Goal: Check status: Check status

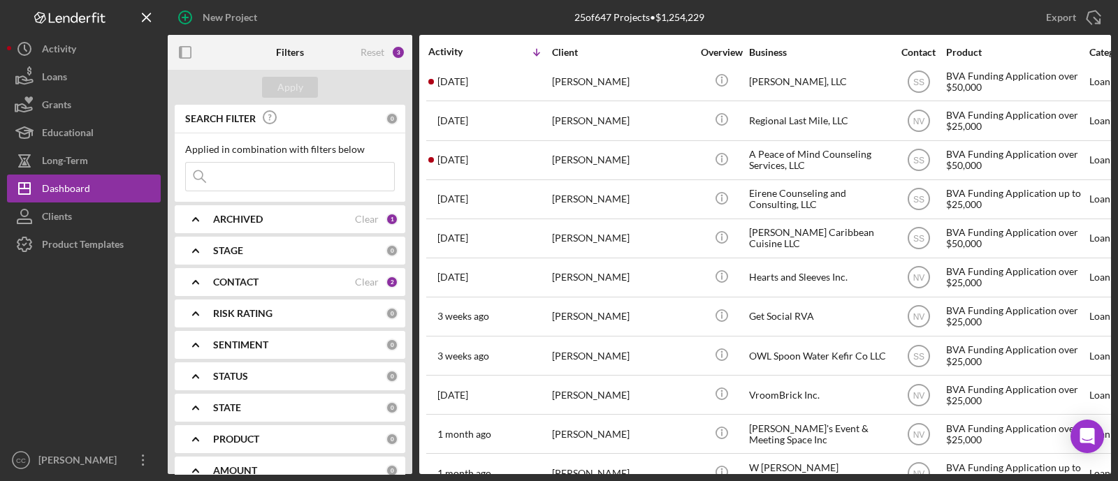
scroll to position [437, 0]
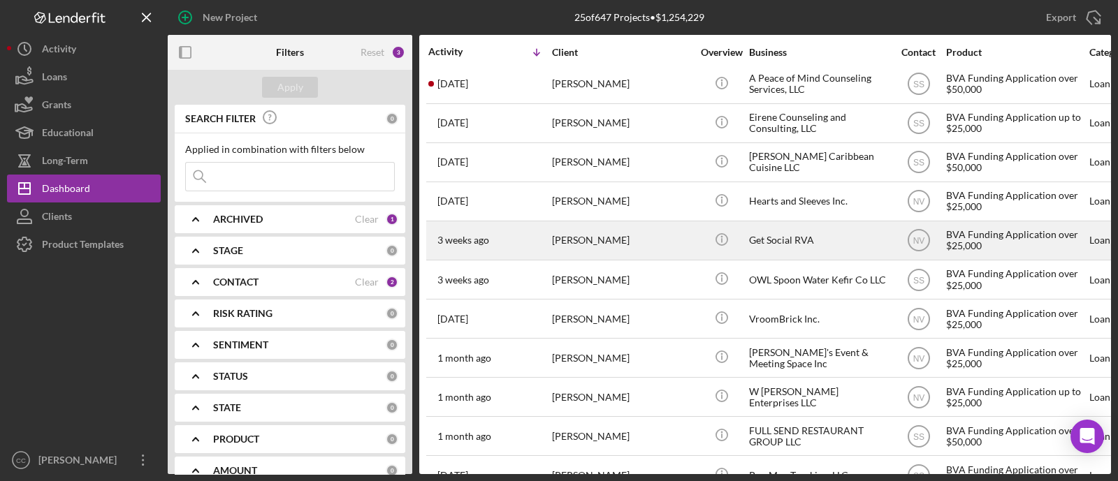
click at [781, 230] on div "Get Social RVA" at bounding box center [819, 240] width 140 height 37
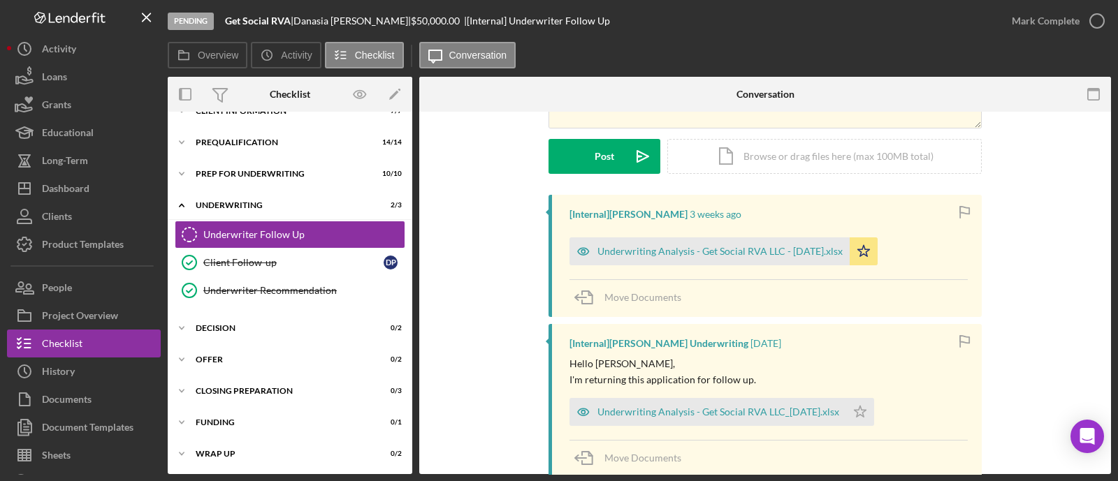
scroll to position [174, 0]
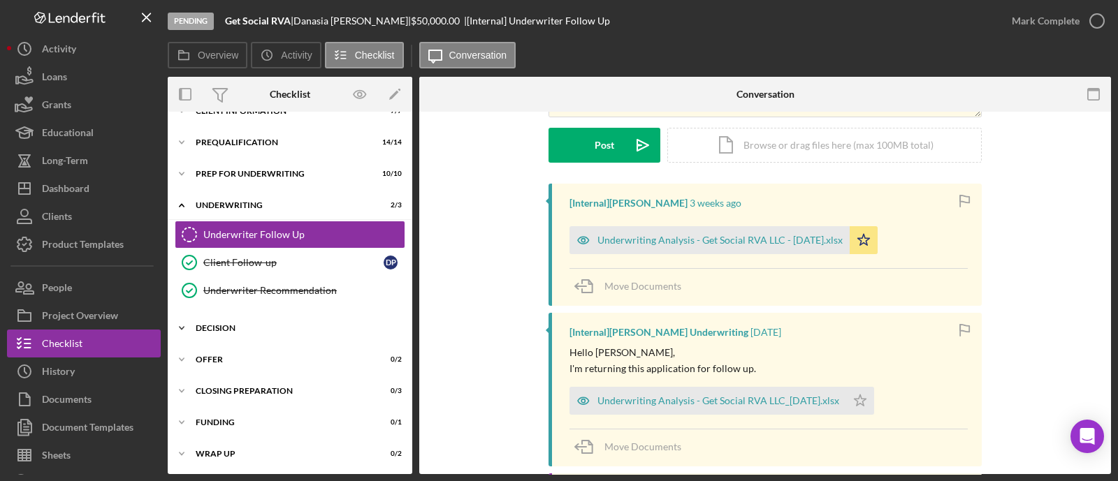
click at [210, 319] on div "Icon/Expander Decision 0 / 2" at bounding box center [290, 328] width 245 height 28
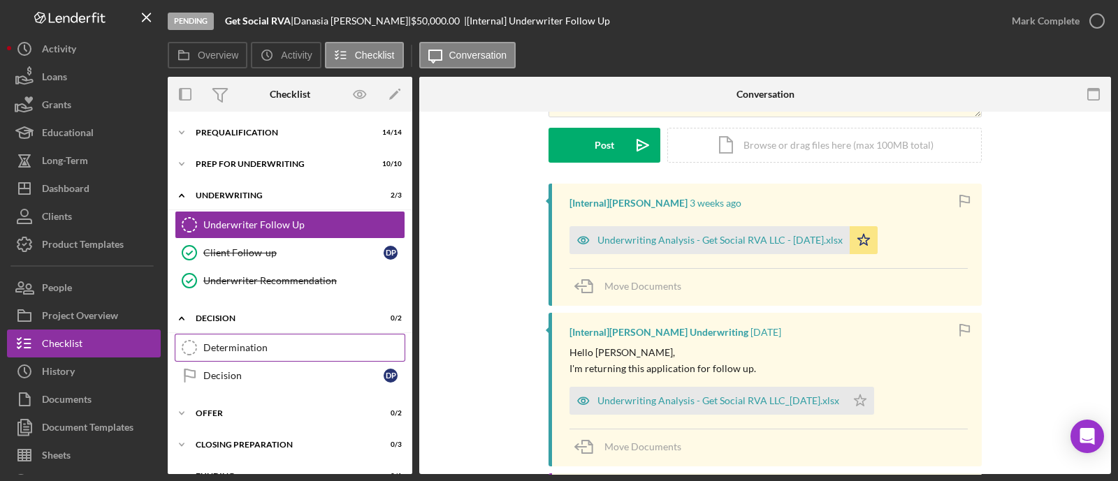
click at [231, 349] on div "Determination" at bounding box center [303, 347] width 201 height 11
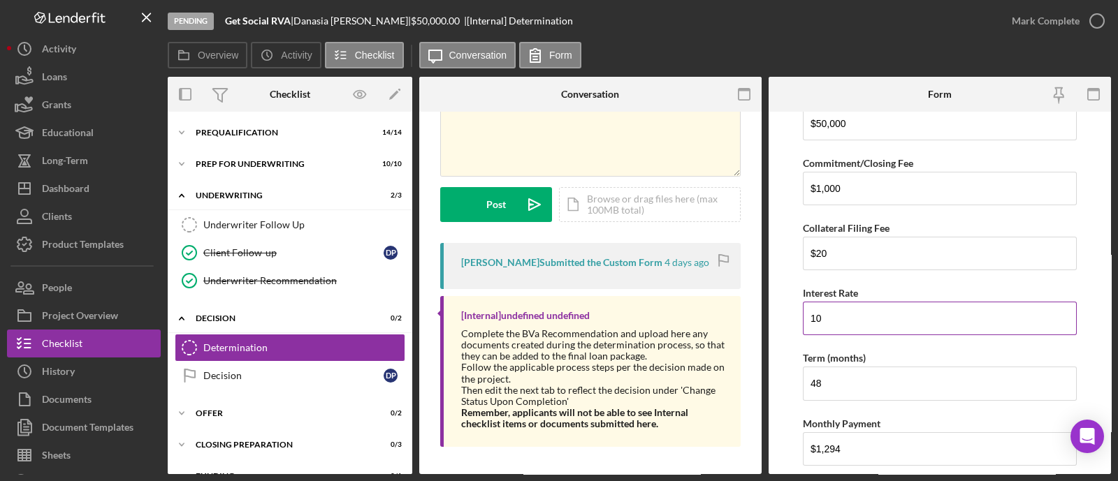
scroll to position [349, 0]
click at [678, 261] on time "4 days ago" at bounding box center [687, 262] width 45 height 11
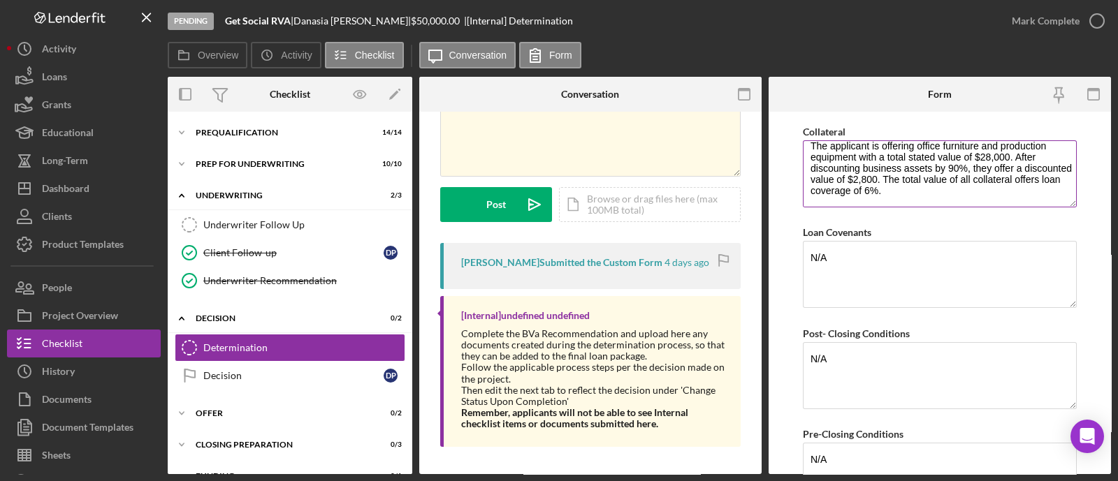
scroll to position [1048, 0]
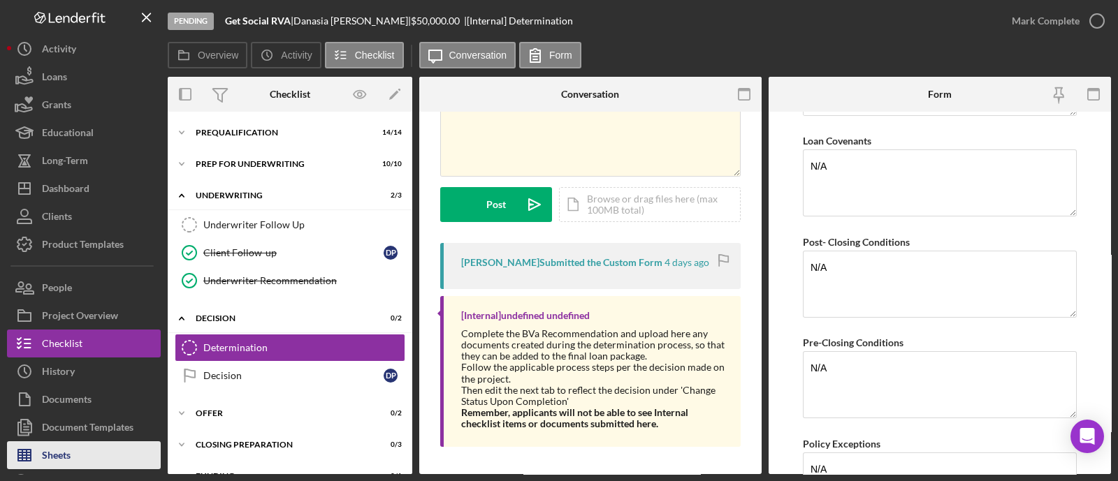
click at [82, 451] on button "Sheets" at bounding box center [84, 456] width 154 height 28
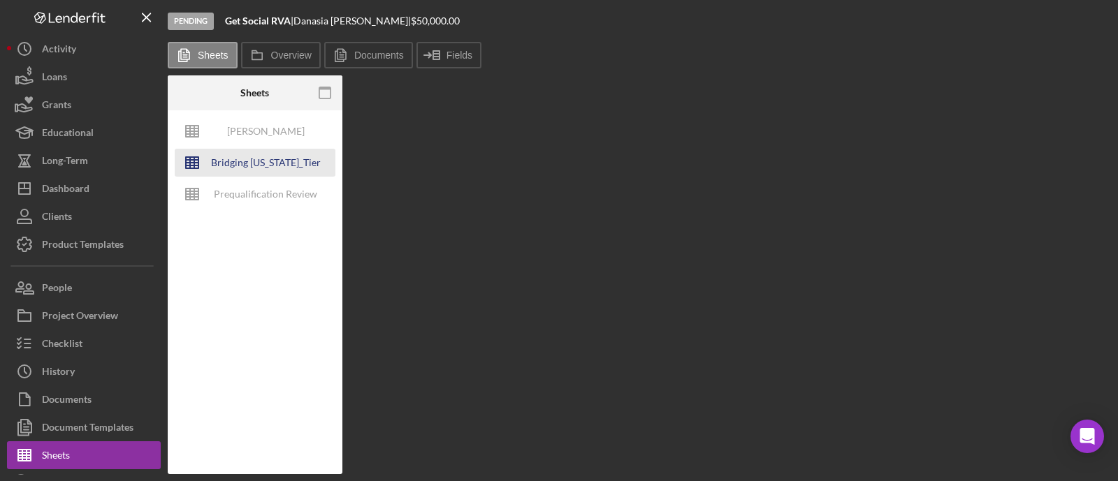
click at [238, 155] on div "Bridging [US_STATE]_Tier Lending Grid V 6.30 COPY" at bounding box center [266, 163] width 112 height 28
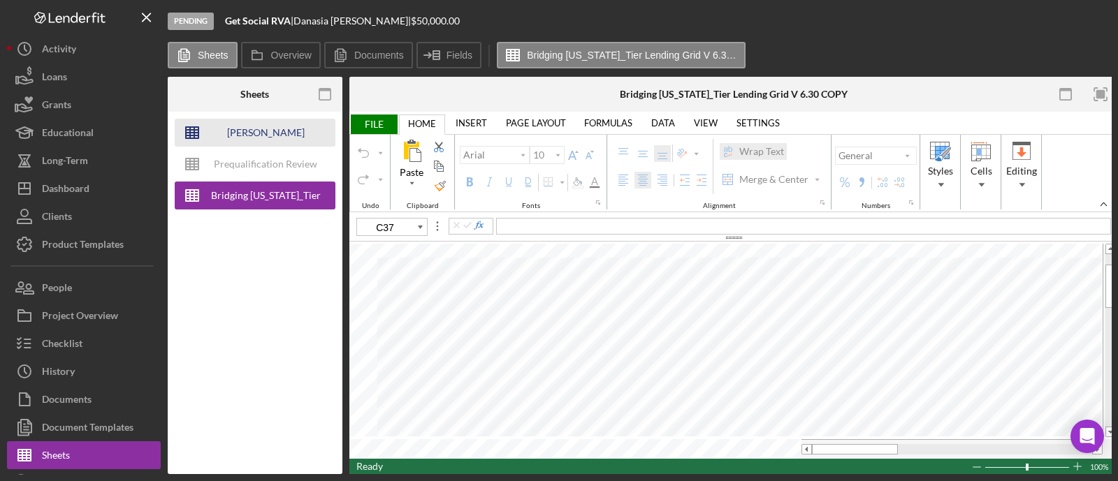
click at [270, 131] on div "[PERSON_NAME] Underwriting Analysis - Business Name - MM.DD.YY. - Copy" at bounding box center [266, 133] width 112 height 28
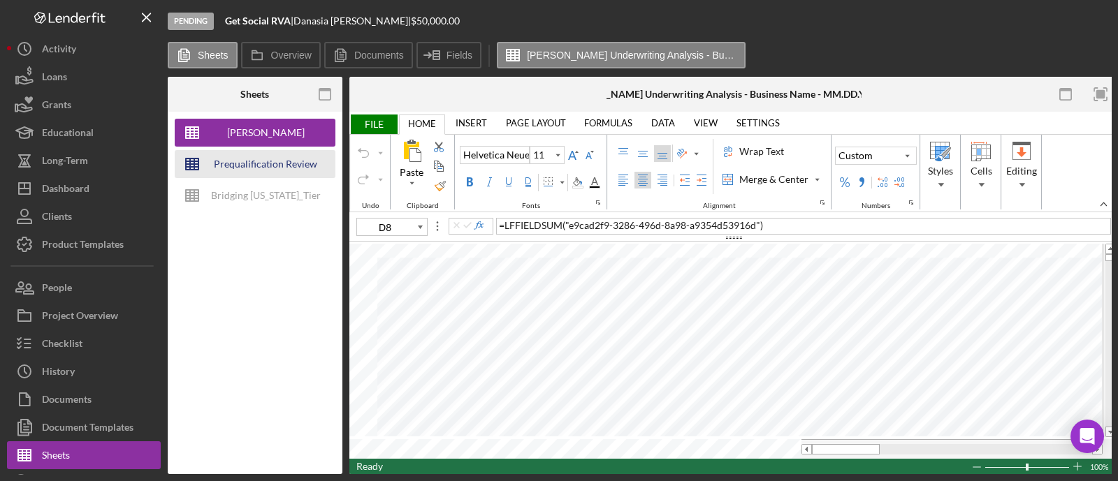
click at [281, 167] on div "Prequalification Review (TEMPLATE) – Entity Name – Date Completed (1)" at bounding box center [266, 164] width 112 height 28
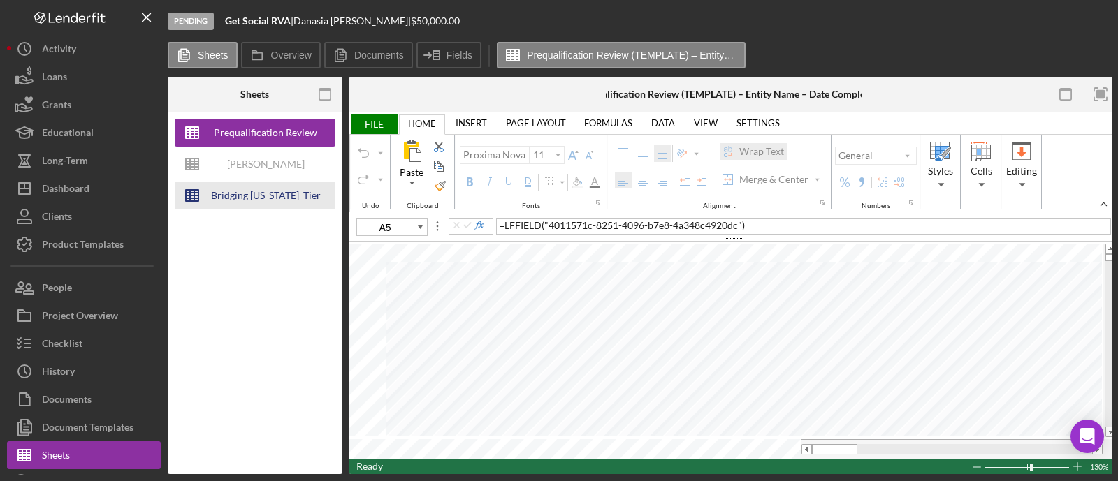
click at [252, 196] on div "Bridging [US_STATE]_Tier Lending Grid V 6.30 COPY" at bounding box center [266, 196] width 112 height 28
type input "10"
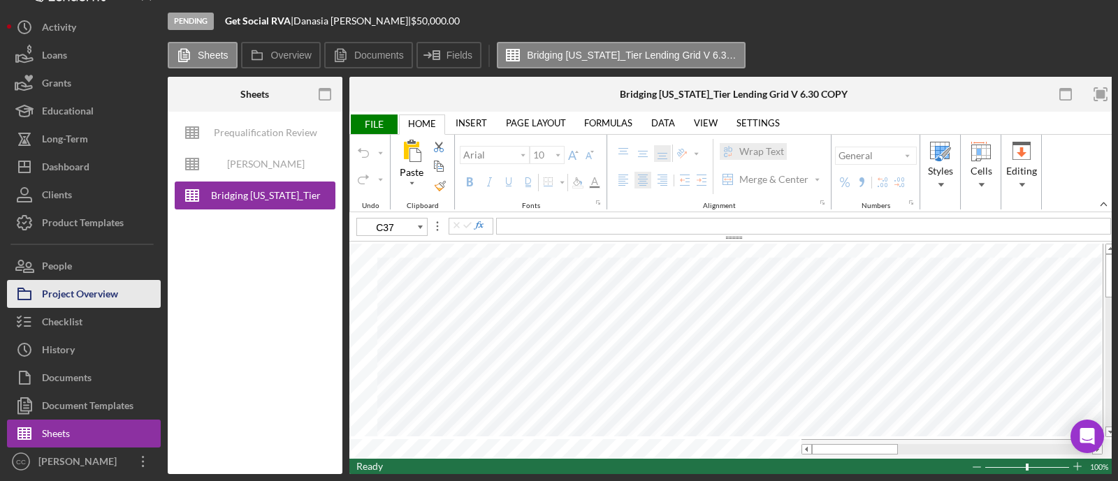
scroll to position [22, 0]
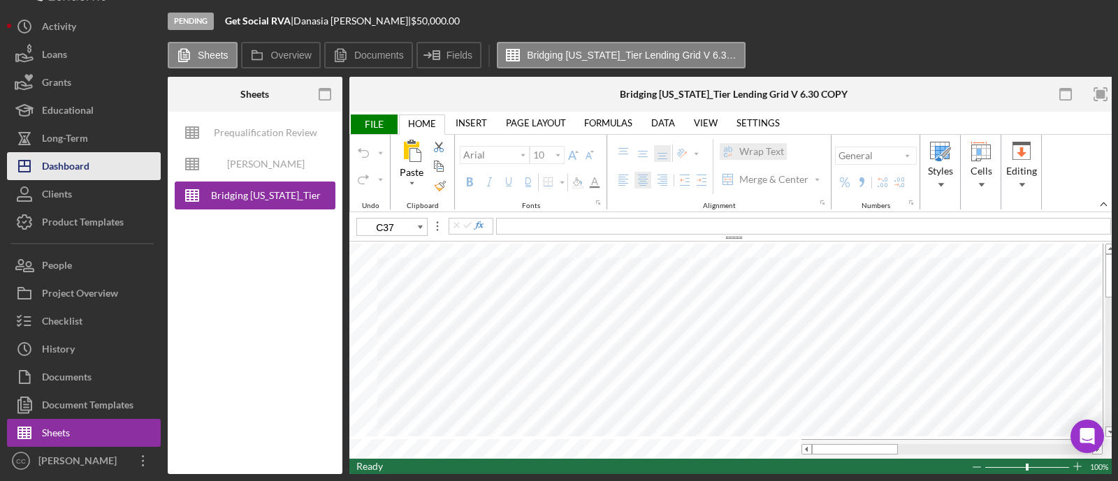
click at [77, 162] on div "Dashboard" at bounding box center [66, 167] width 48 height 31
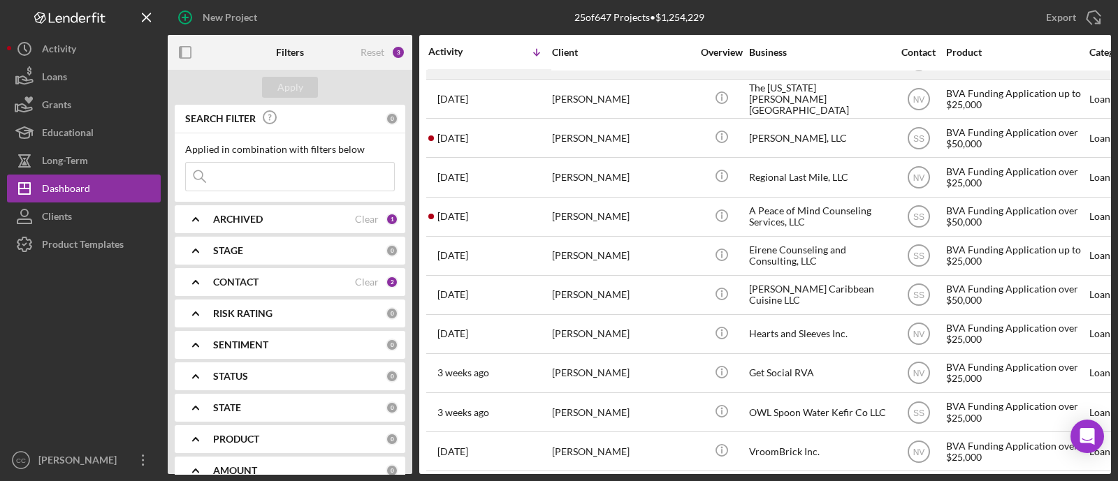
scroll to position [349, 0]
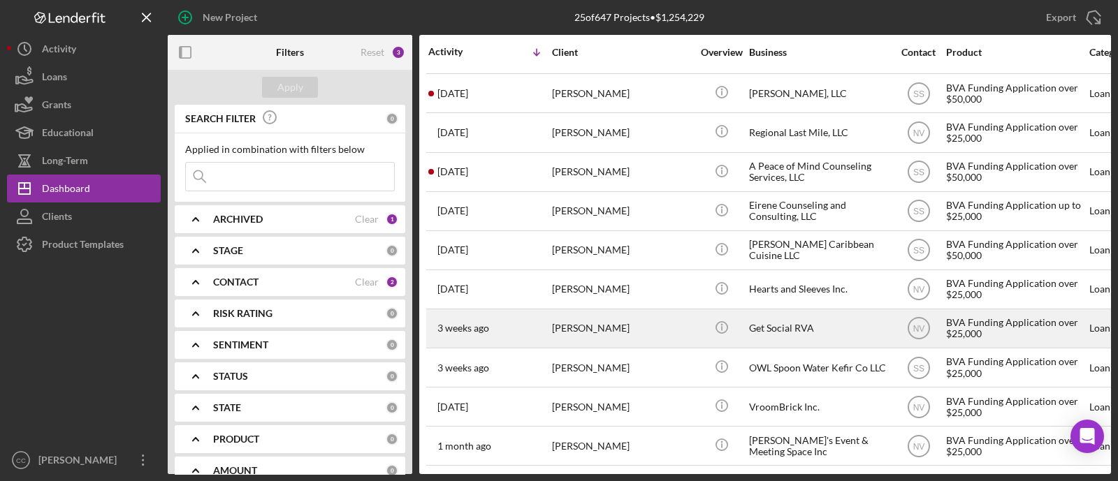
click at [785, 319] on div "Get Social RVA" at bounding box center [819, 328] width 140 height 37
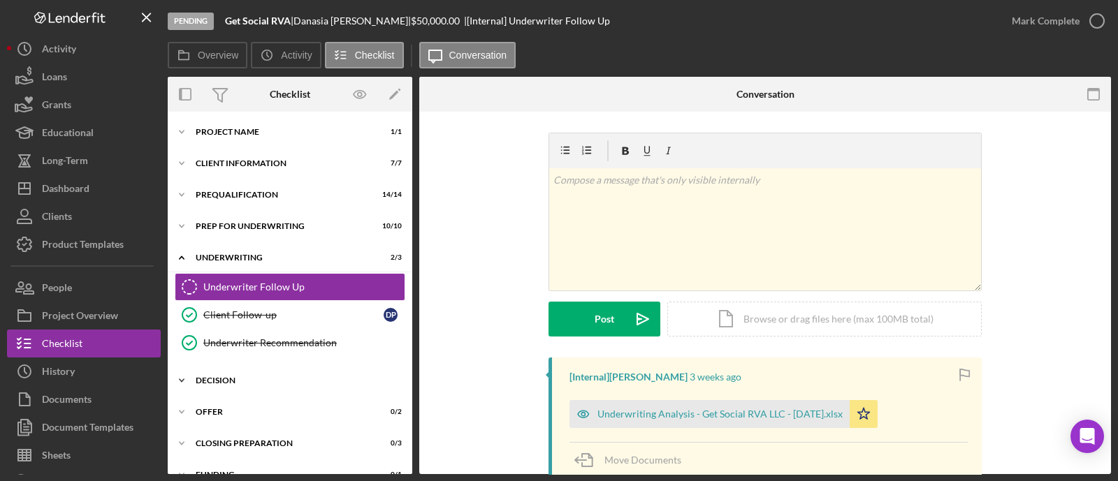
click at [245, 375] on div "Icon/Expander Decision 0 / 2" at bounding box center [290, 381] width 245 height 28
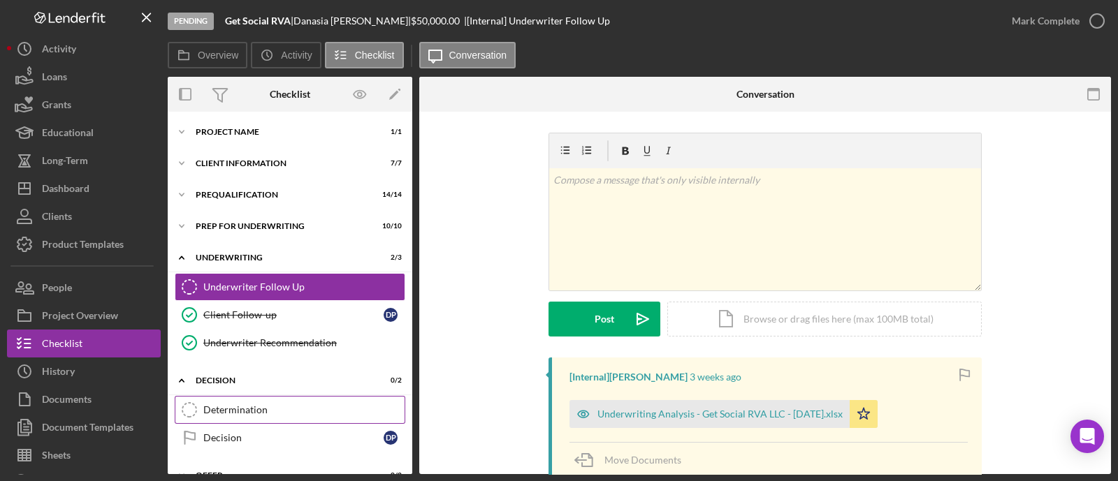
click at [276, 412] on div "Determination" at bounding box center [303, 410] width 201 height 11
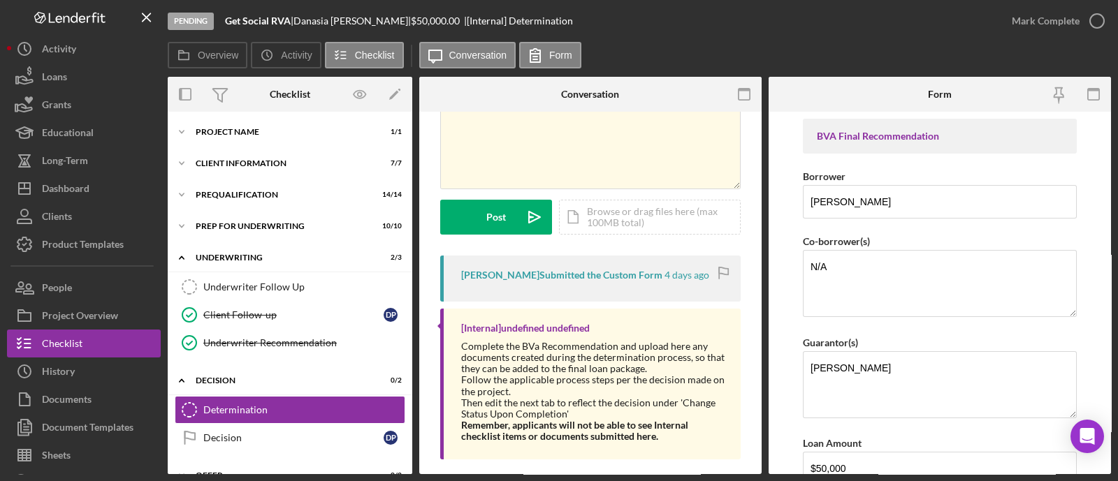
scroll to position [115, 0]
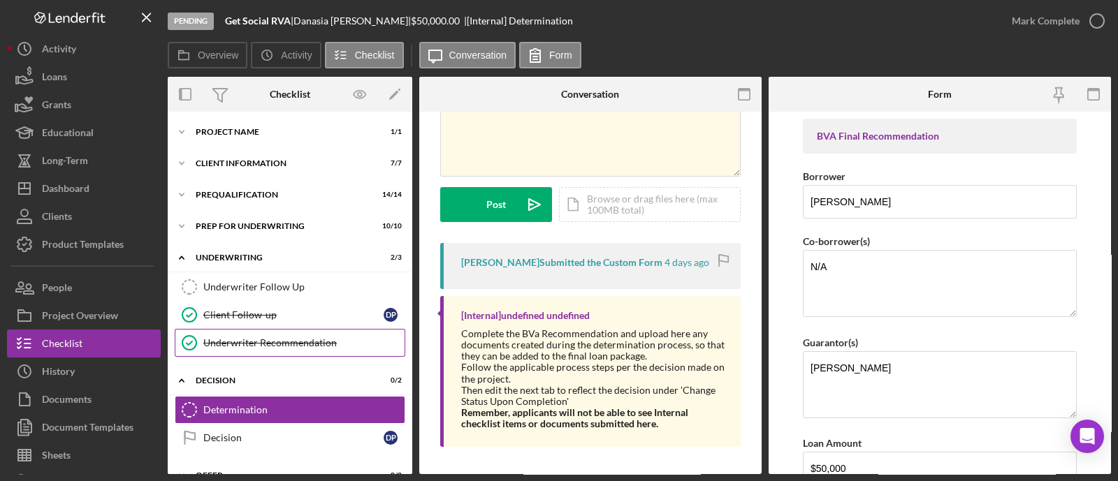
click at [248, 334] on link "Underwriter Recommendation Underwriter Recommendation" at bounding box center [290, 343] width 231 height 28
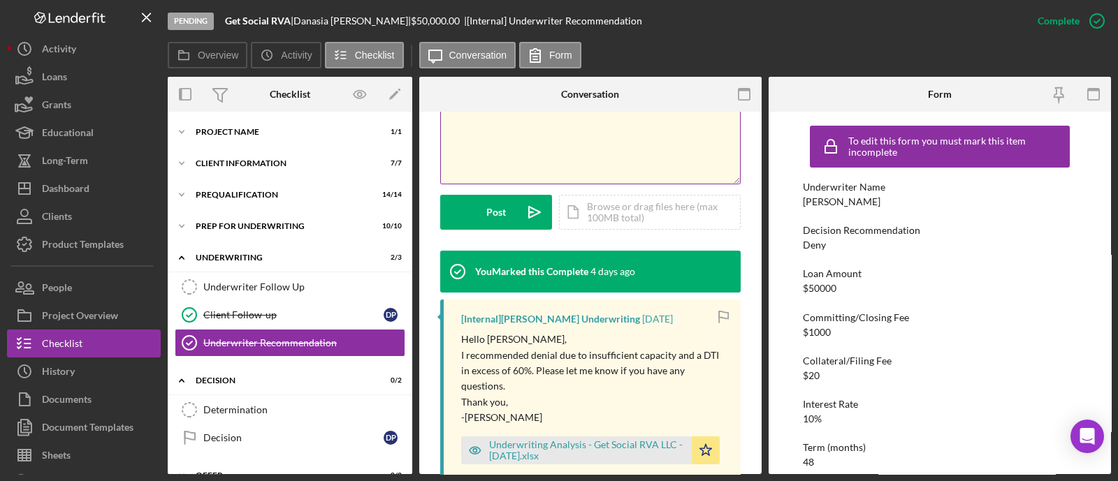
scroll to position [349, 0]
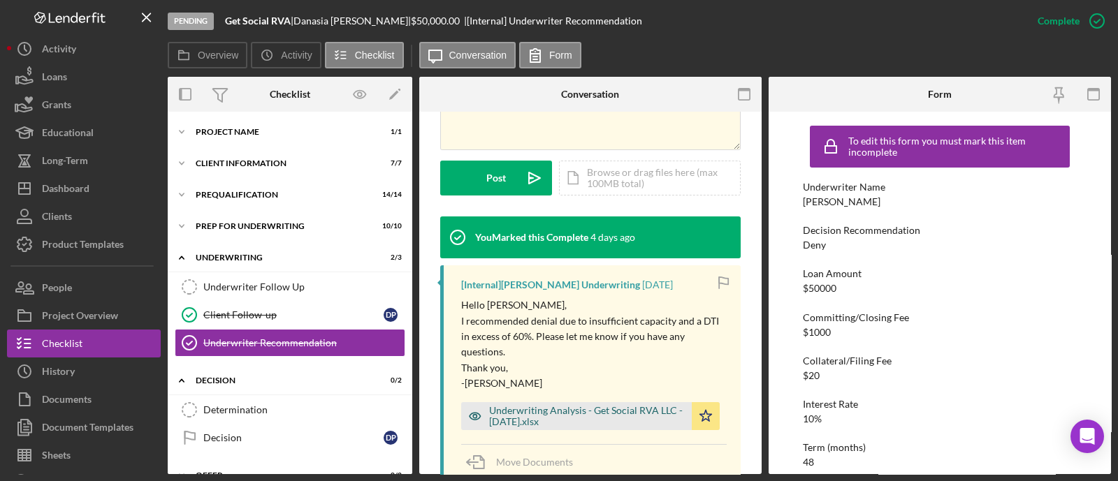
click at [563, 416] on div "Underwriting Analysis - Get Social RVA LLC - [DATE].xlsx" at bounding box center [587, 416] width 196 height 22
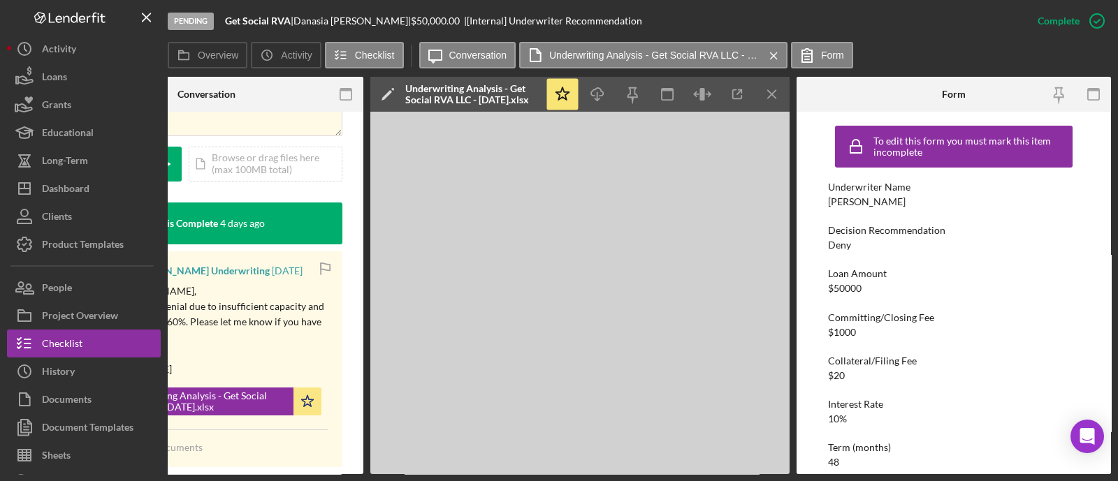
scroll to position [437, 0]
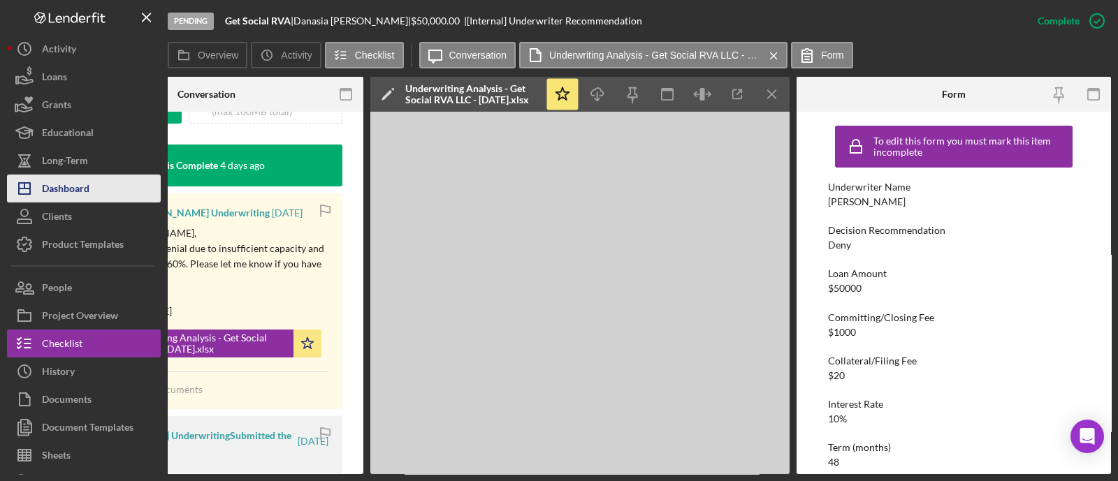
click at [59, 190] on div "Dashboard" at bounding box center [66, 190] width 48 height 31
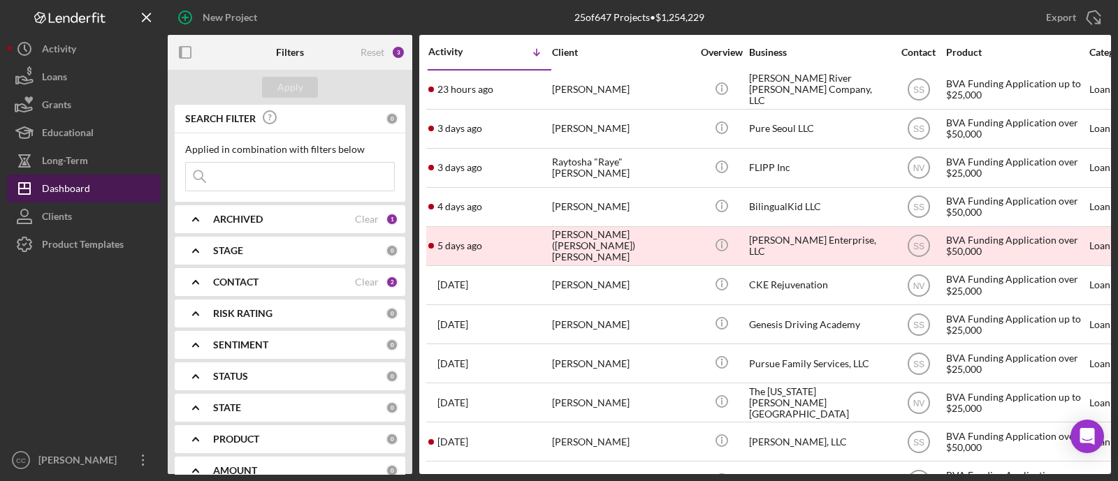
click at [45, 184] on div "Dashboard" at bounding box center [66, 190] width 48 height 31
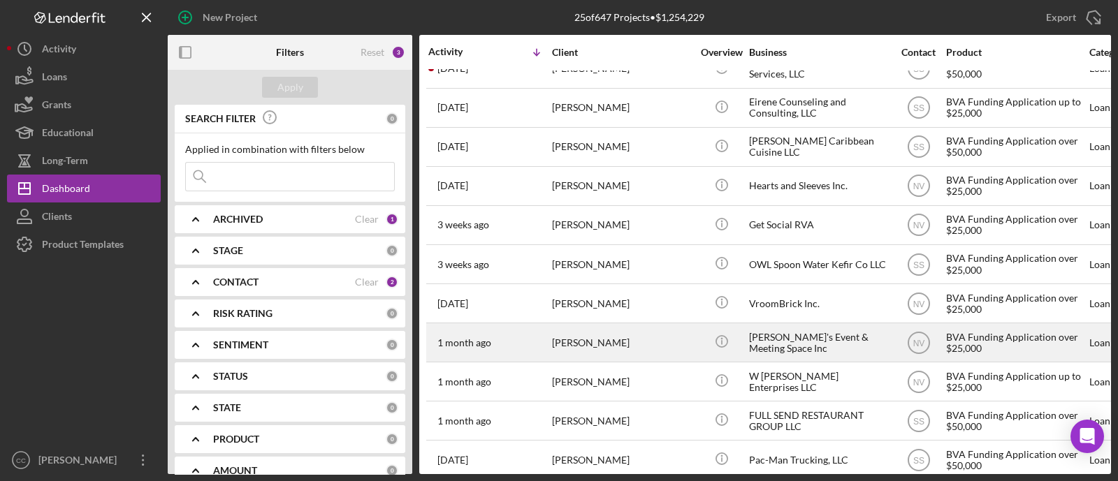
scroll to position [412, 0]
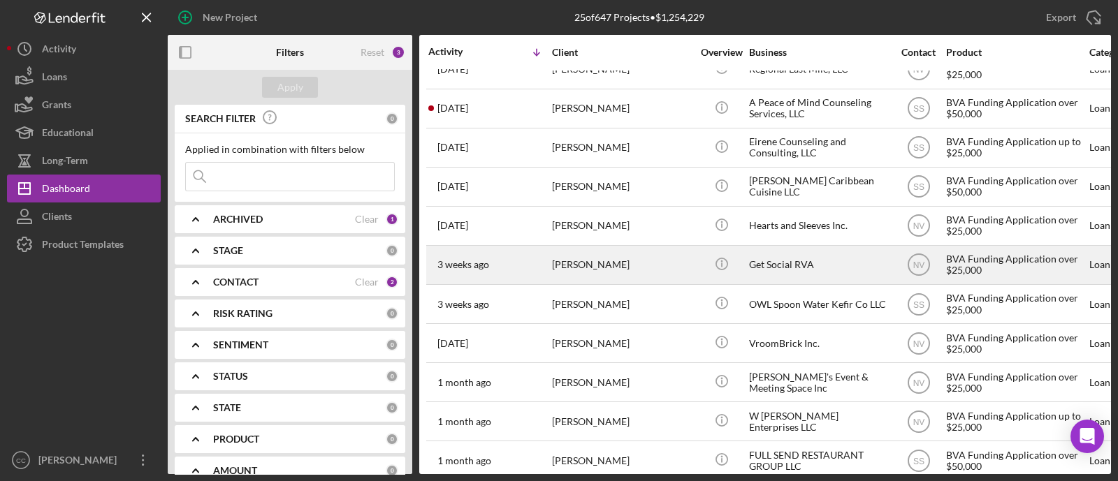
click at [771, 261] on div "Get Social RVA" at bounding box center [819, 265] width 140 height 37
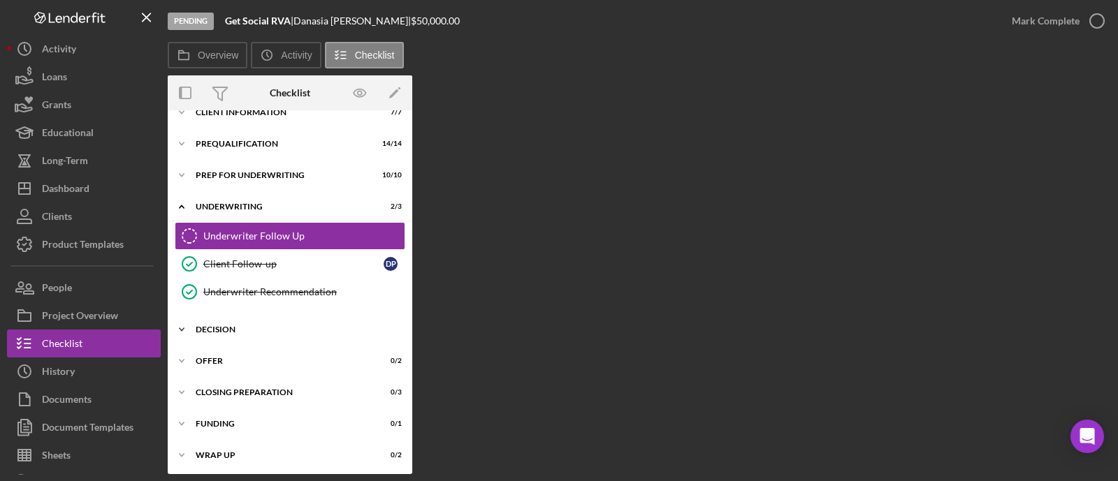
scroll to position [51, 0]
click at [234, 328] on div "Decision" at bounding box center [295, 328] width 199 height 8
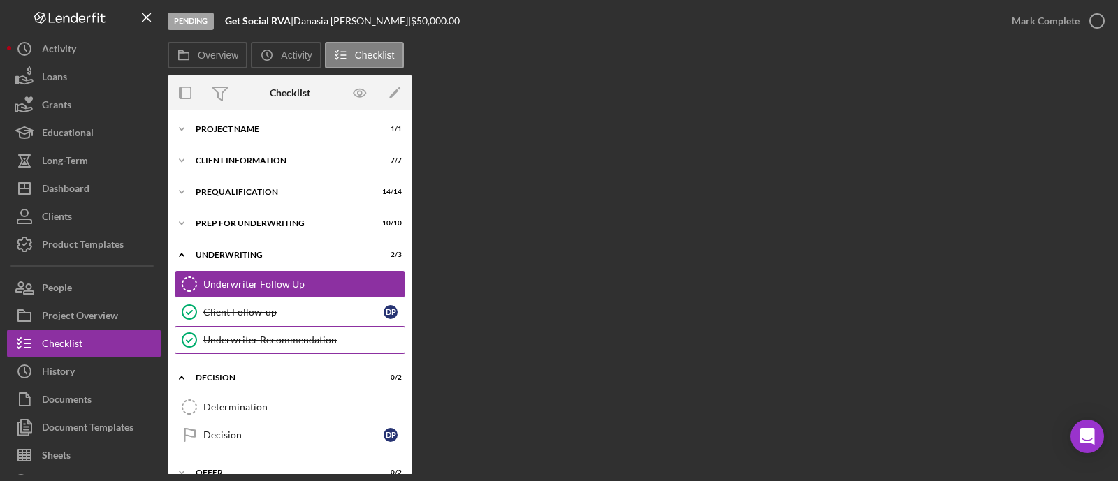
scroll to position [0, 0]
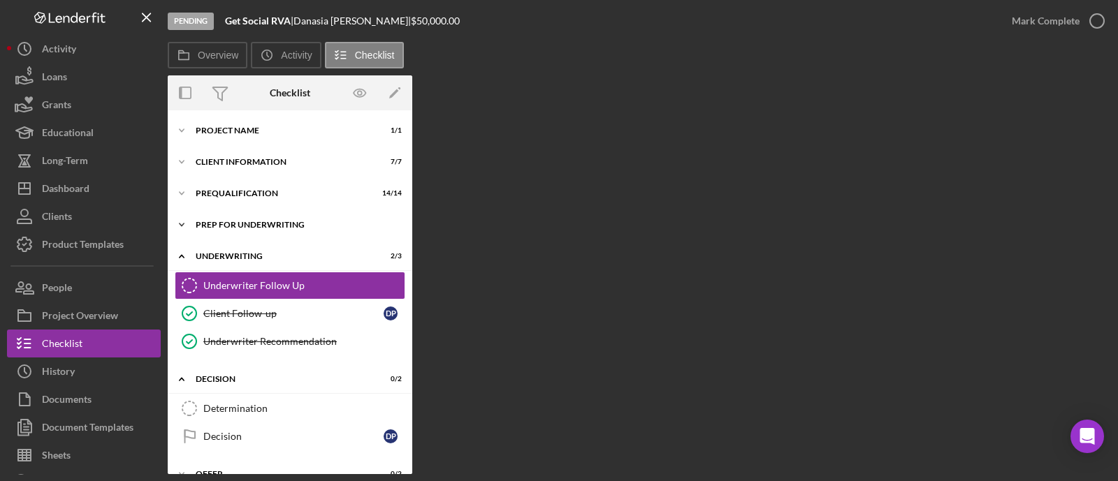
click at [266, 225] on div "Prep for Underwriting" at bounding box center [295, 225] width 199 height 8
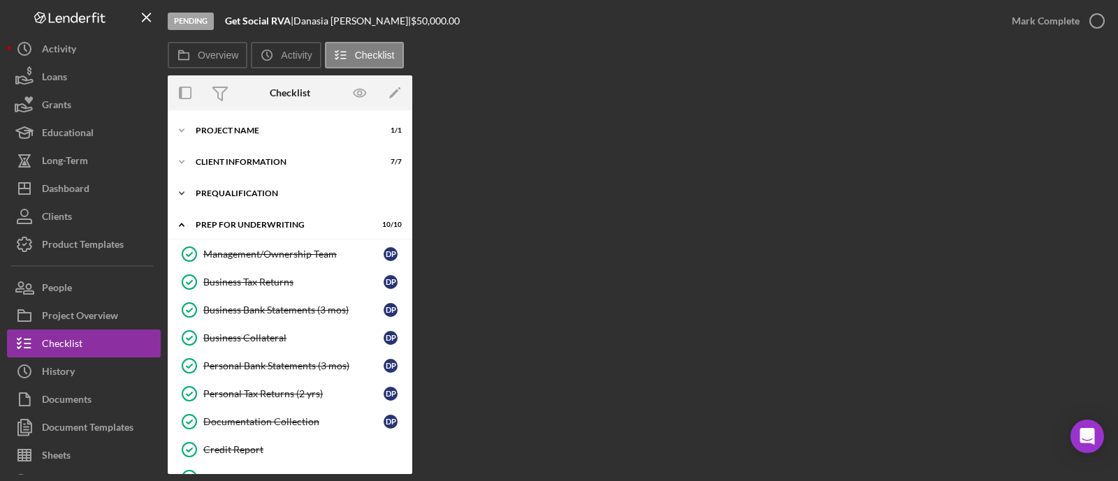
click at [249, 194] on div "Prequalification" at bounding box center [295, 193] width 199 height 8
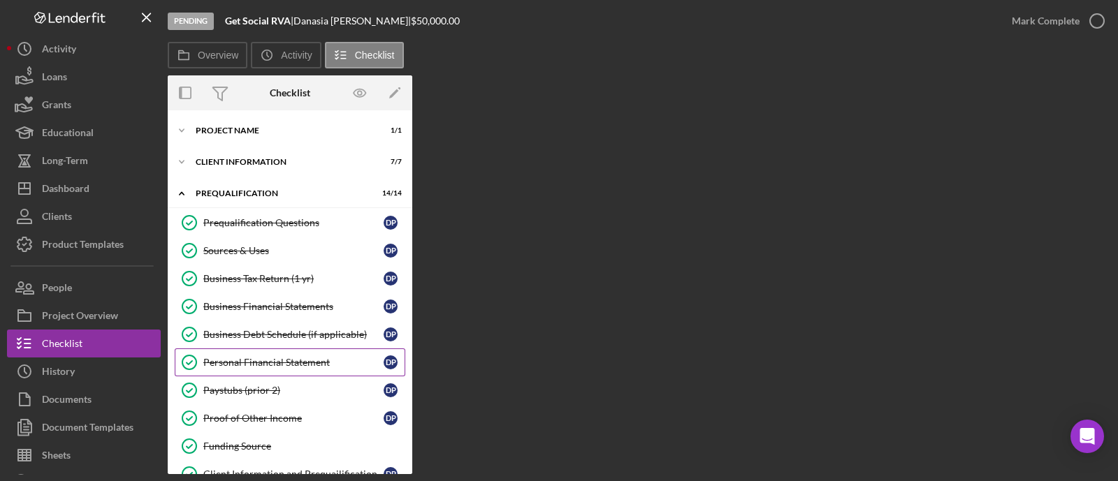
click at [300, 361] on div "Personal Financial Statement" at bounding box center [293, 362] width 180 height 11
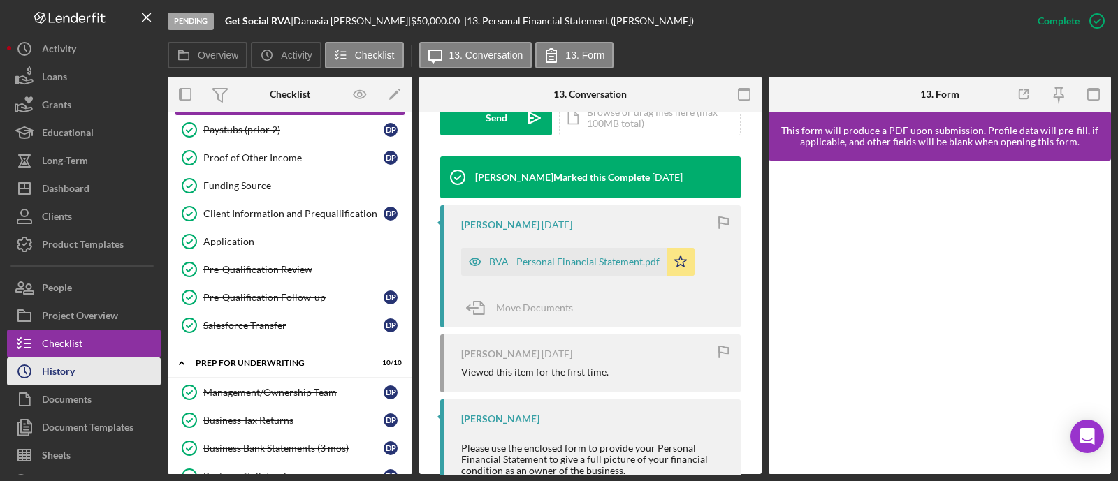
scroll to position [142, 0]
